Goal: Browse casually: Explore the website without a specific task or goal

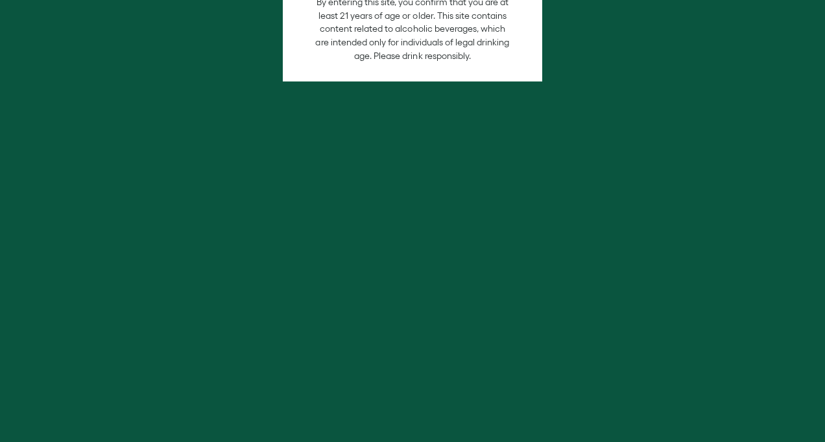
click at [603, 306] on div "Are you [DEMOGRAPHIC_DATA] or older? Yes, I am! No, I'm not. By entering this s…" at bounding box center [412, 221] width 825 height 442
click at [817, 55] on div "Are you [DEMOGRAPHIC_DATA] or older? Yes, I am! No, I'm not. By entering this s…" at bounding box center [412, 221] width 825 height 442
click at [610, 309] on div "Are you [DEMOGRAPHIC_DATA] or older? Yes, I am! No, I'm not. By entering this s…" at bounding box center [412, 221] width 825 height 442
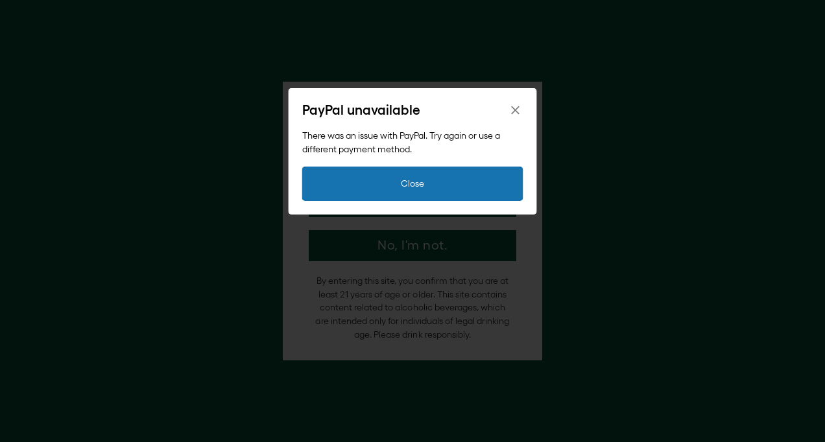
click at [518, 111] on icon "Close" at bounding box center [516, 110] width 12 height 12
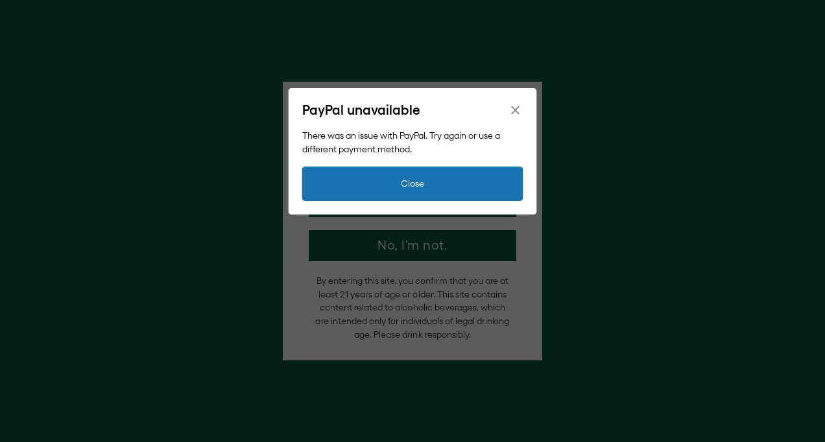
drag, startPoint x: 516, startPoint y: 110, endPoint x: 731, endPoint y: 271, distance: 267.9
click at [516, 110] on icon "Close" at bounding box center [516, 110] width 12 height 12
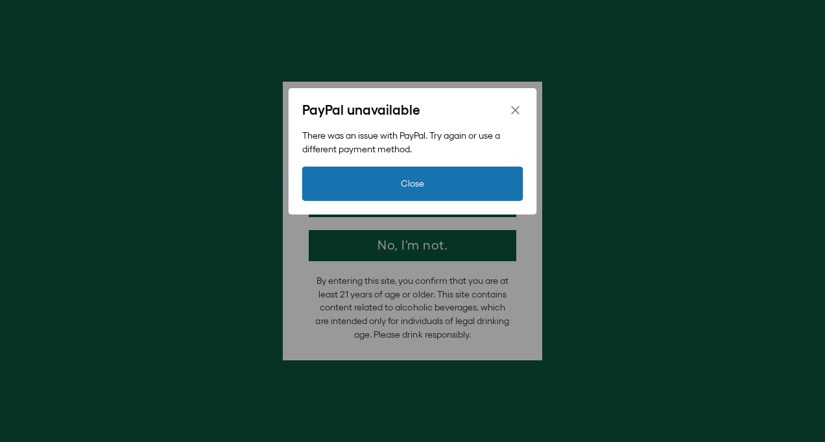
click at [518, 105] on icon "Close" at bounding box center [516, 110] width 12 height 12
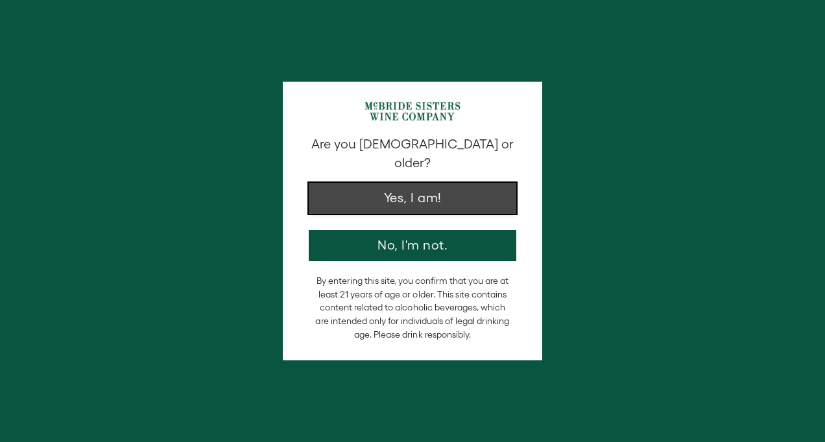
click at [420, 183] on button "Yes, I am!" at bounding box center [413, 198] width 208 height 31
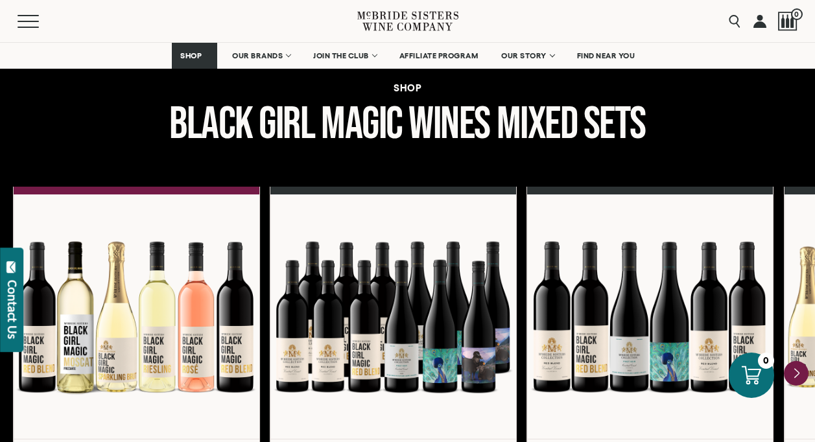
scroll to position [2657, 0]
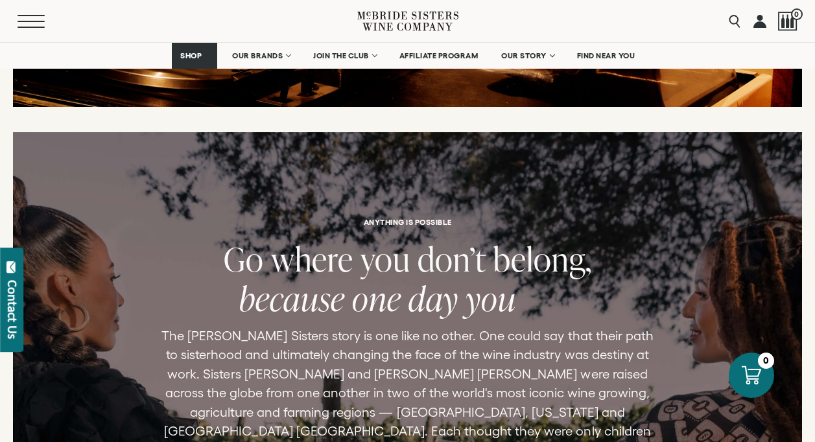
drag, startPoint x: 21, startPoint y: 22, endPoint x: 19, endPoint y: 12, distance: 10.1
click at [22, 22] on button "Menu" at bounding box center [41, 21] width 47 height 13
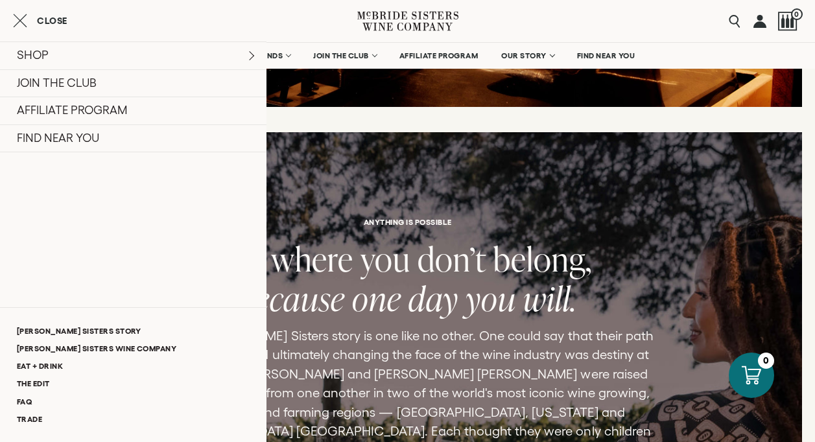
scroll to position [3603, 0]
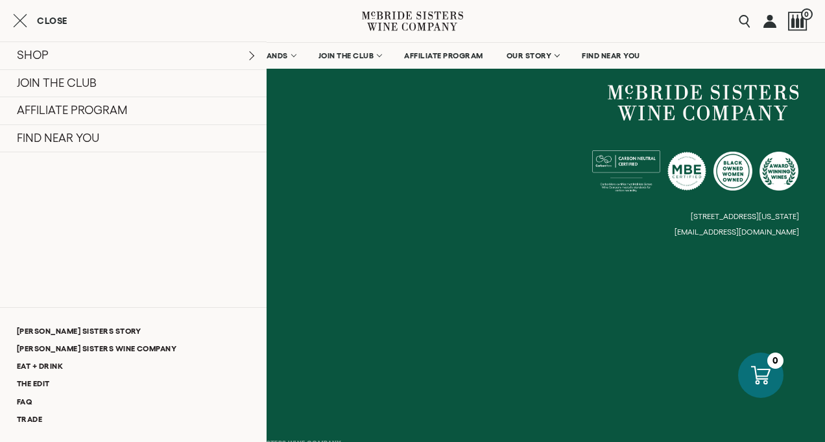
click at [17, 22] on icon "Close cart" at bounding box center [20, 21] width 14 height 16
